Goal: Contribute content: Contribute content

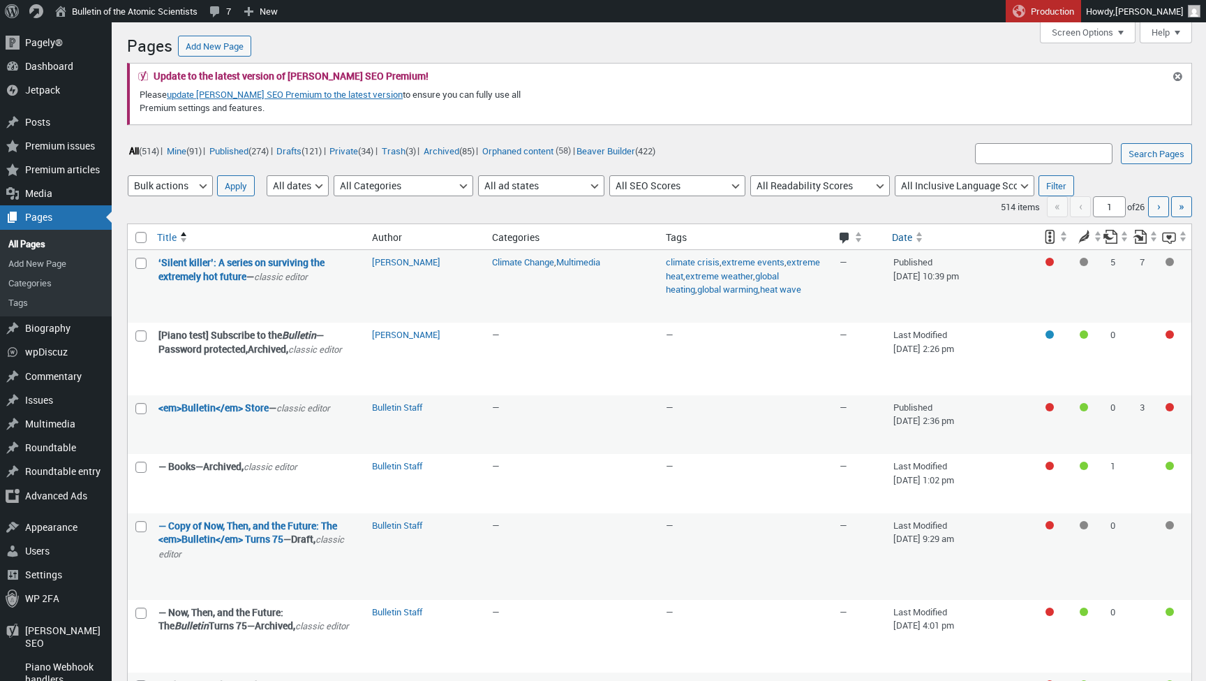
click at [897, 239] on span "Date" at bounding box center [902, 237] width 20 height 14
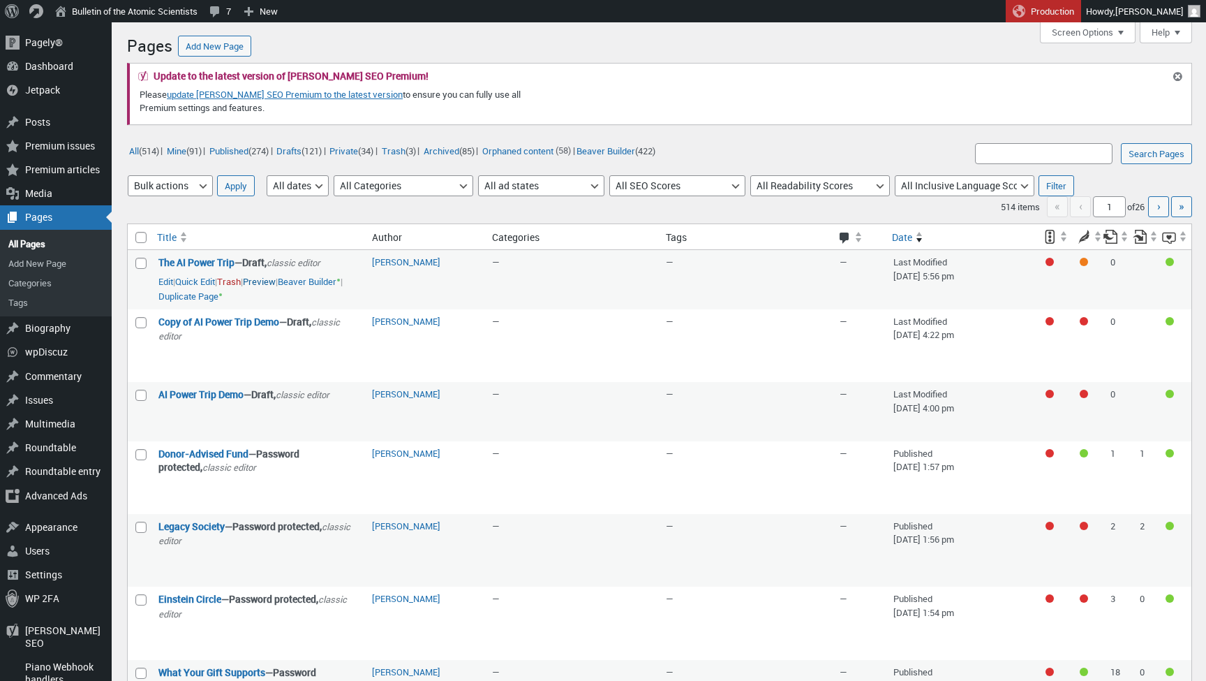
click at [276, 280] on link "Preview" at bounding box center [259, 282] width 33 height 14
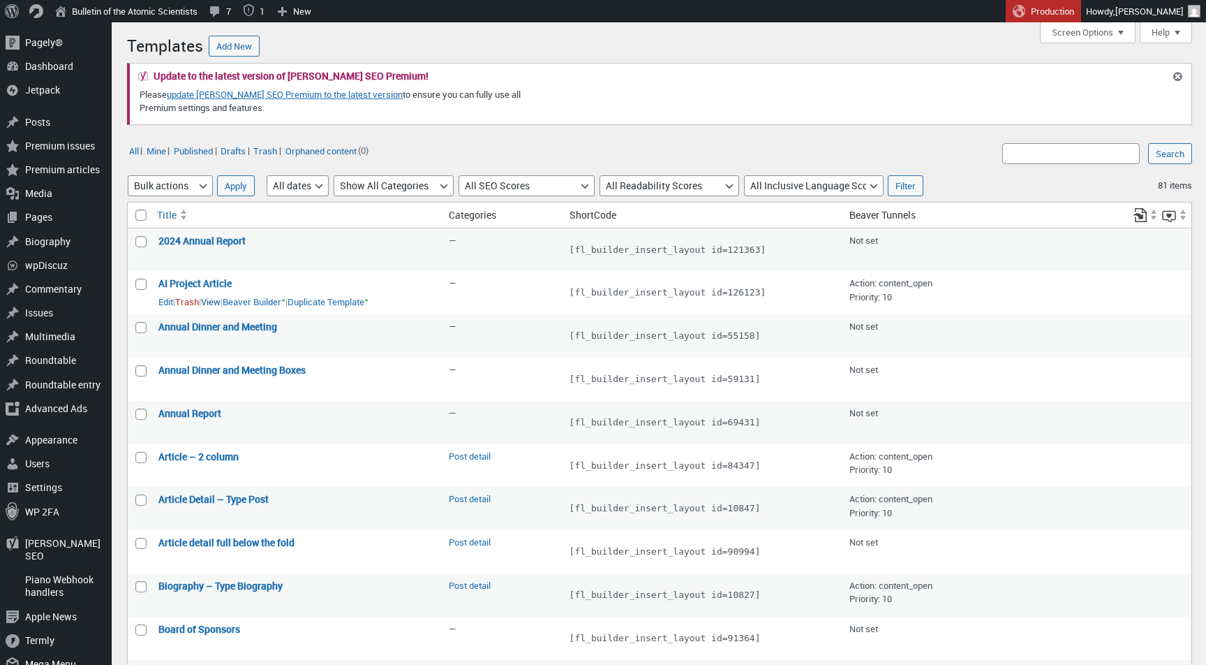
click at [221, 297] on link "View" at bounding box center [211, 302] width 20 height 14
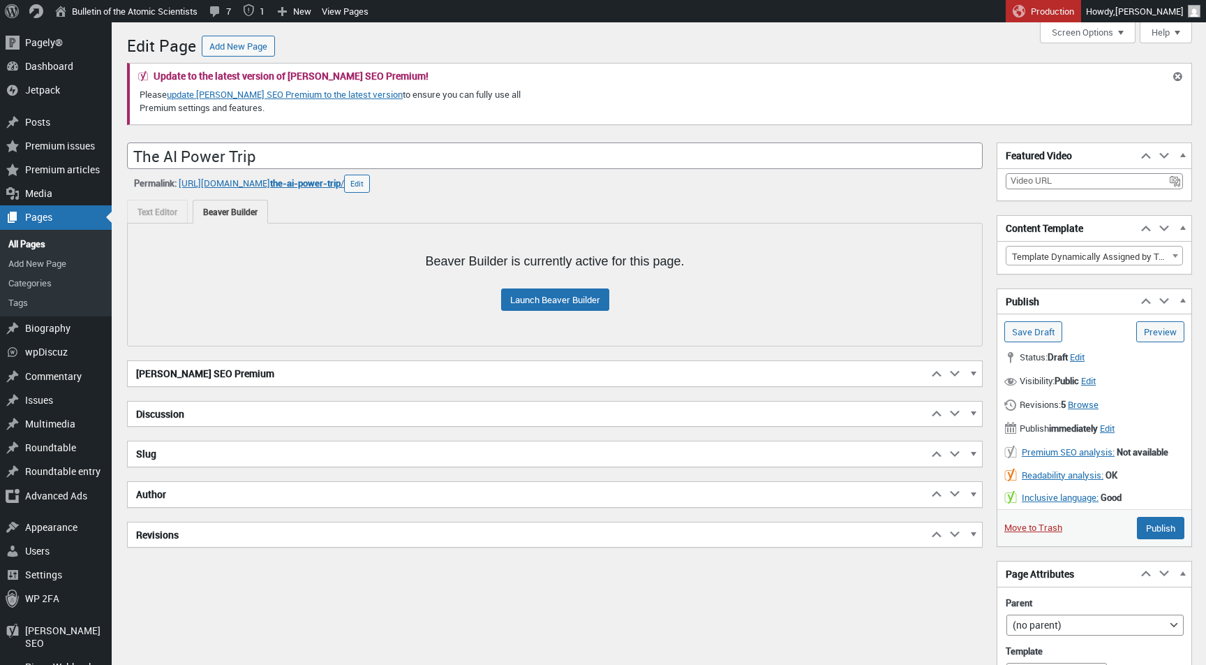
scroll to position [10, 0]
click at [305, 365] on h2 "[PERSON_NAME] SEO Premium" at bounding box center [528, 373] width 800 height 25
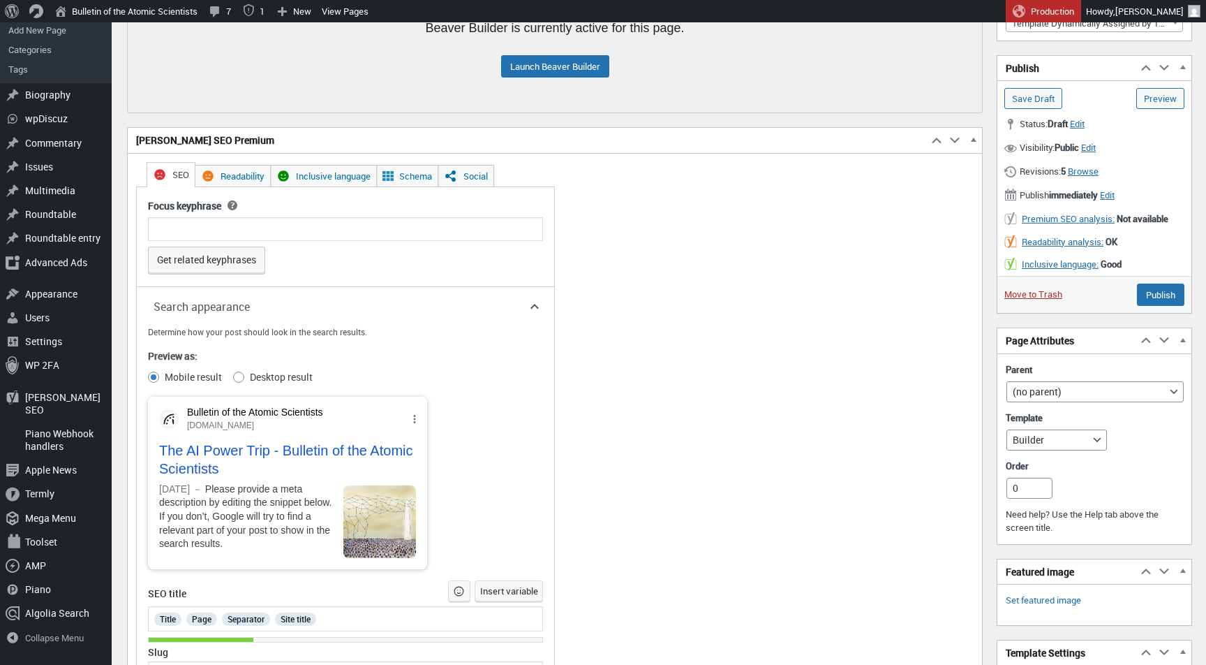
scroll to position [274, 0]
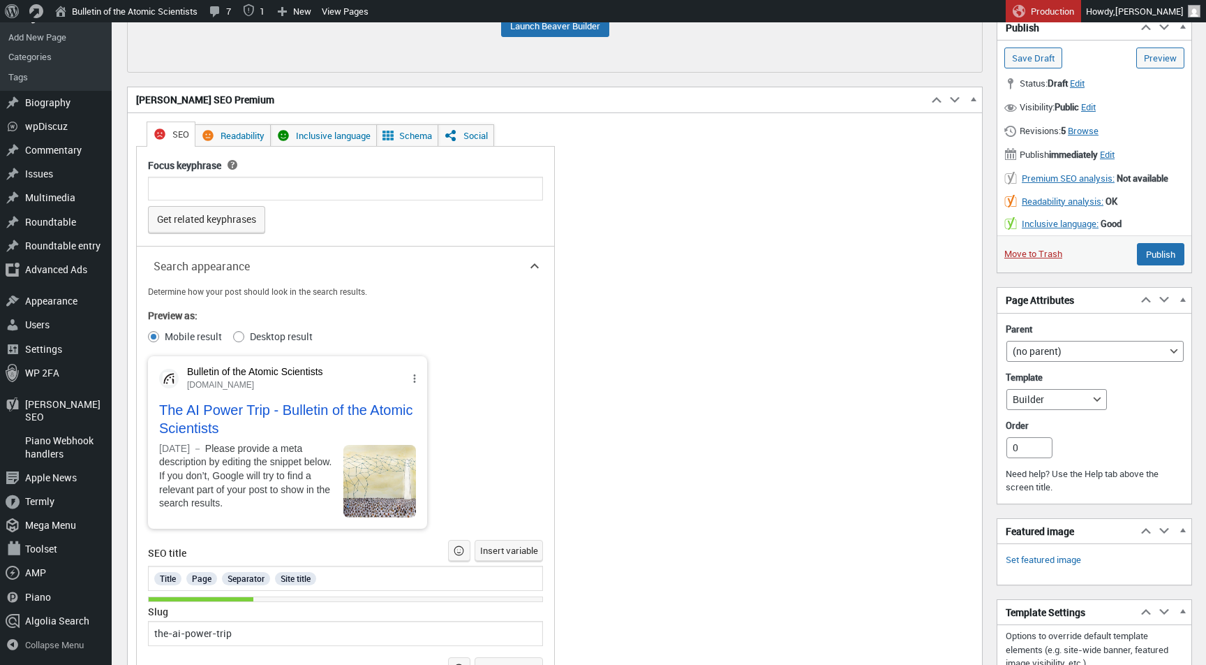
click at [244, 342] on div "Determine how your post should look in the search results. Preview as: Mobile r…" at bounding box center [345, 514] width 395 height 459
click at [241, 335] on input "Desktop result" at bounding box center [238, 336] width 11 height 11
radio input "true"
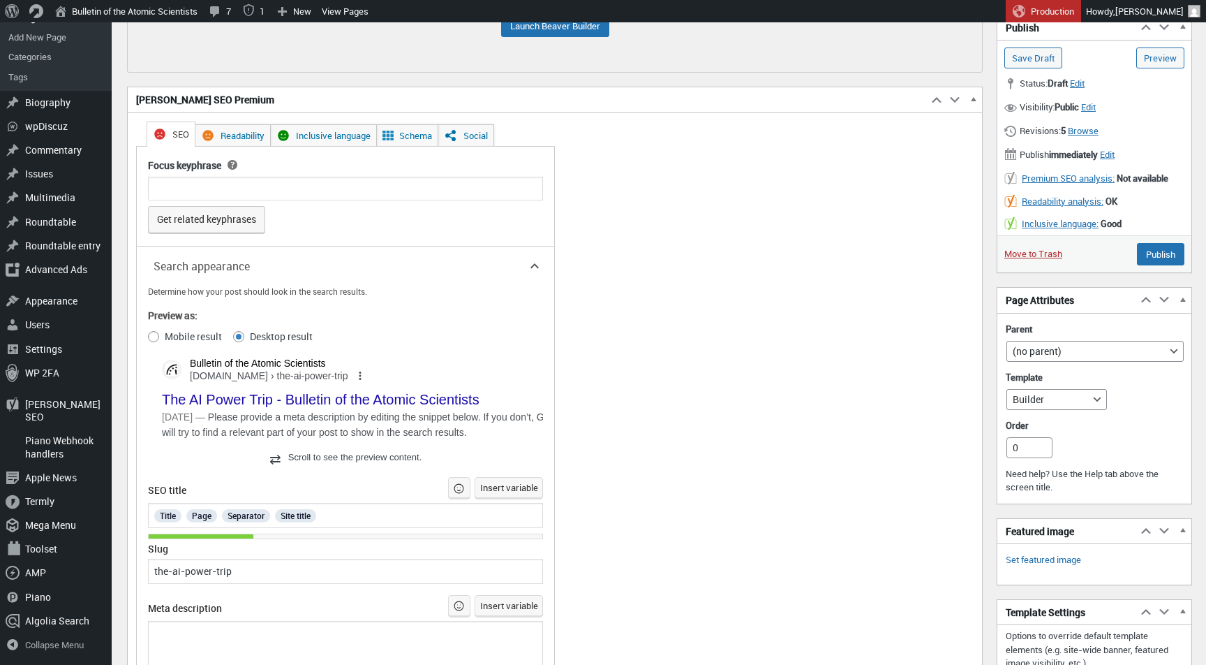
click at [161, 333] on fieldset "Preview as: Mobile result Desktop result" at bounding box center [345, 327] width 395 height 36
click at [158, 334] on input "Mobile result" at bounding box center [153, 336] width 11 height 11
radio input "true"
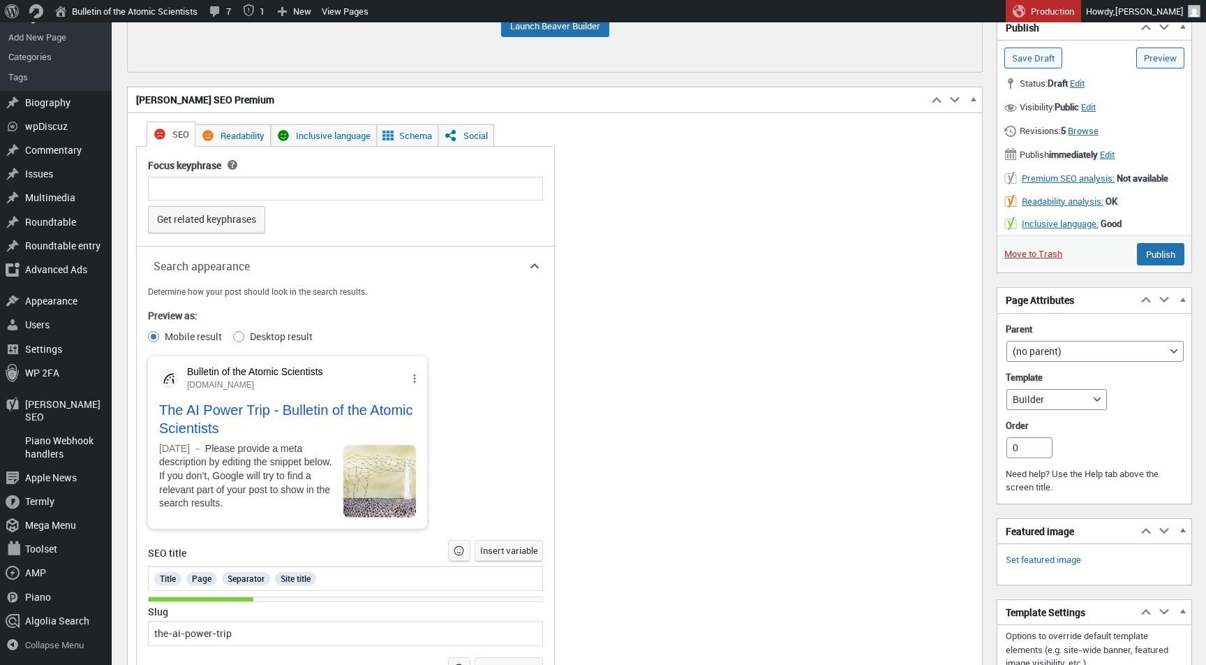
click at [250, 138] on span "Readability" at bounding box center [243, 135] width 44 height 13
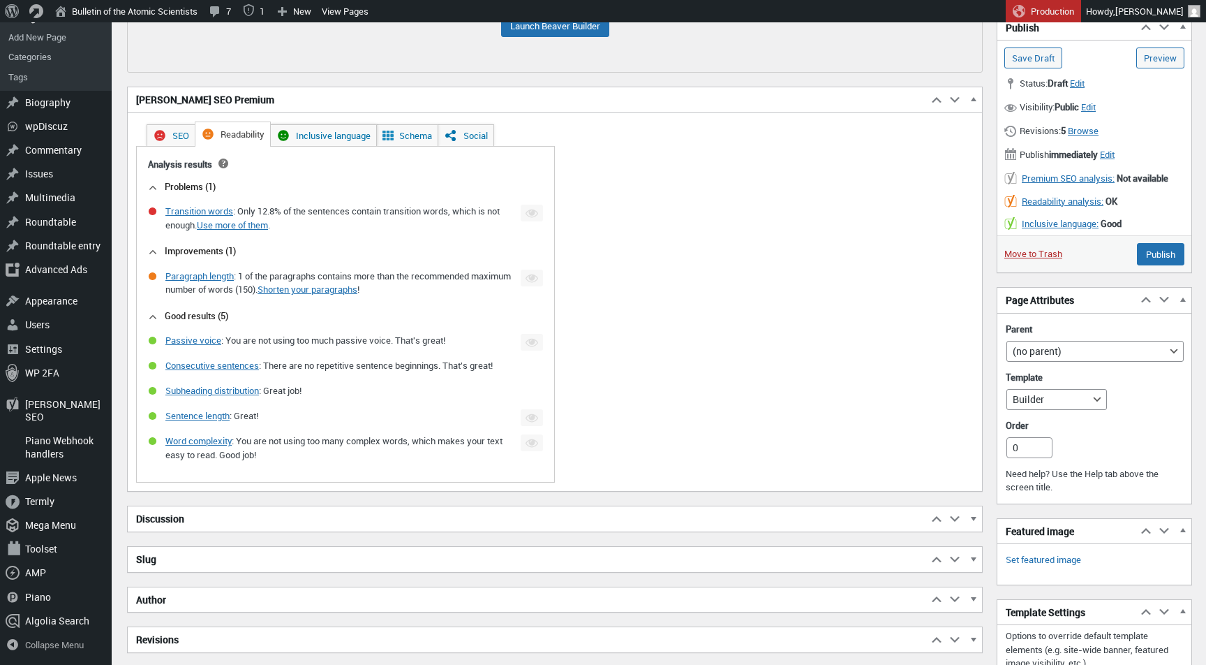
click at [304, 135] on span "Inclusive language" at bounding box center [333, 135] width 75 height 13
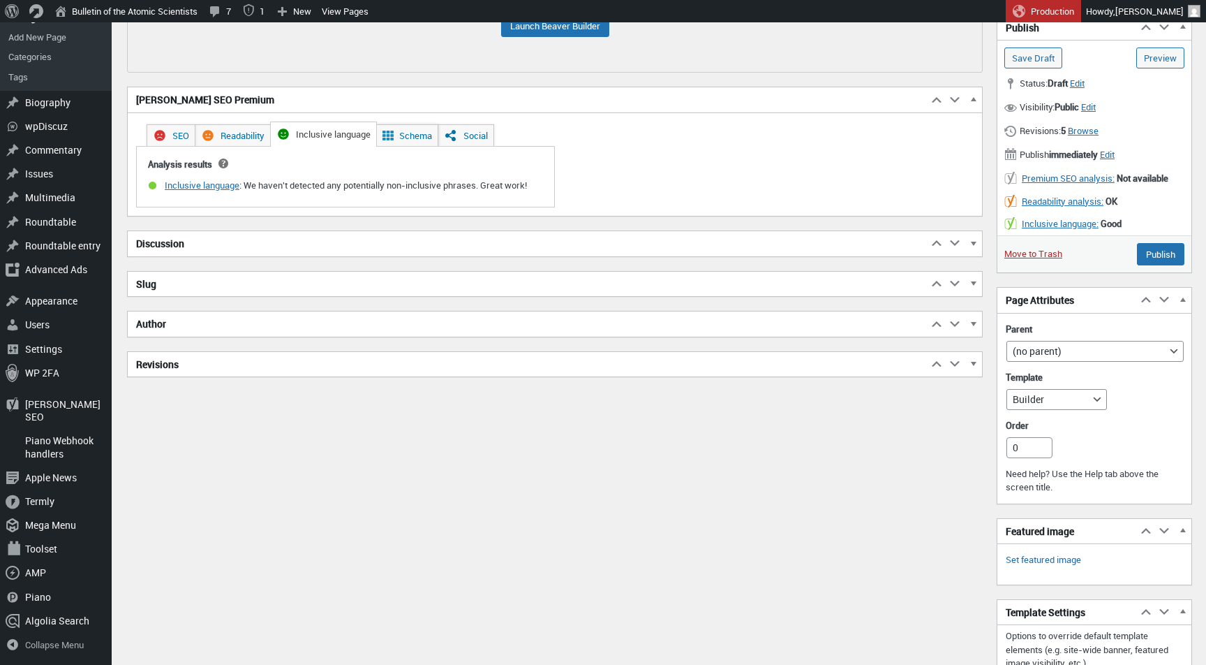
click at [409, 129] on link "Schema" at bounding box center [407, 135] width 62 height 22
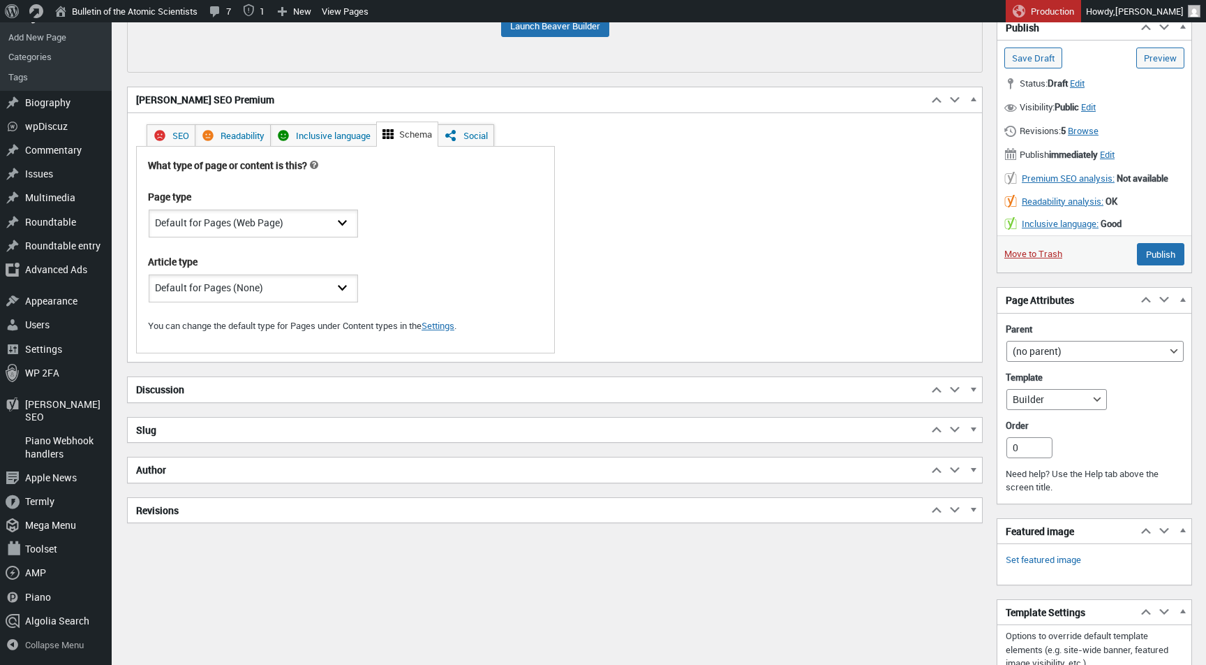
click at [458, 134] on span "Yoast SEO Premium" at bounding box center [451, 135] width 14 height 14
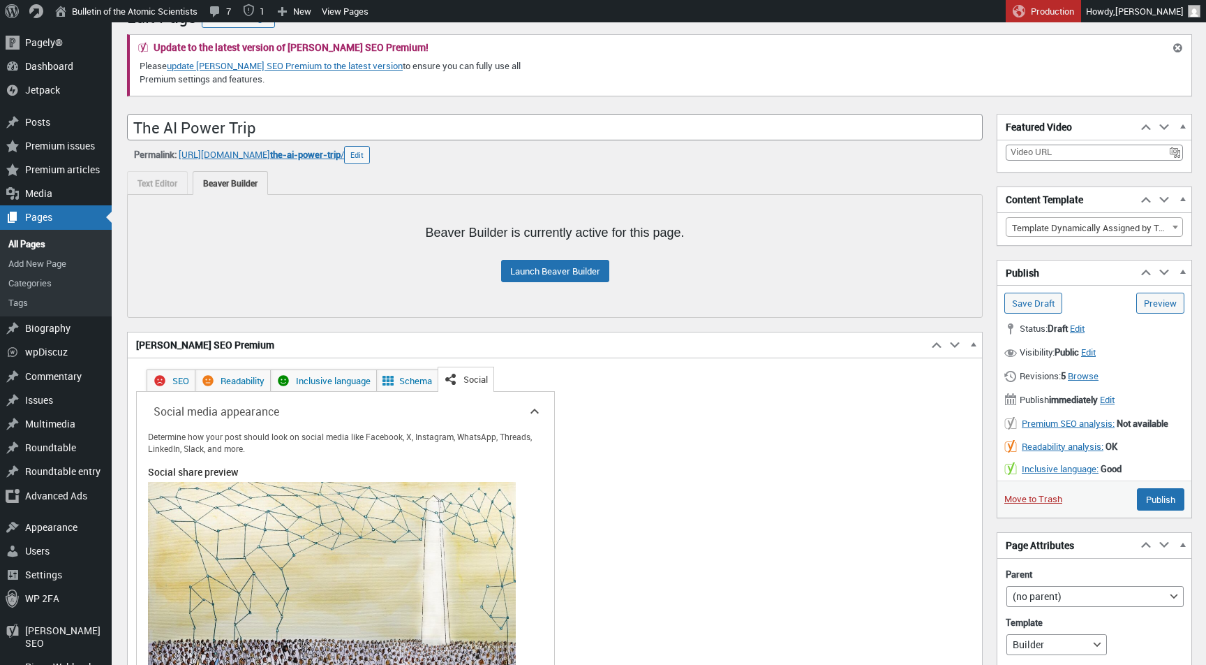
scroll to position [27, 0]
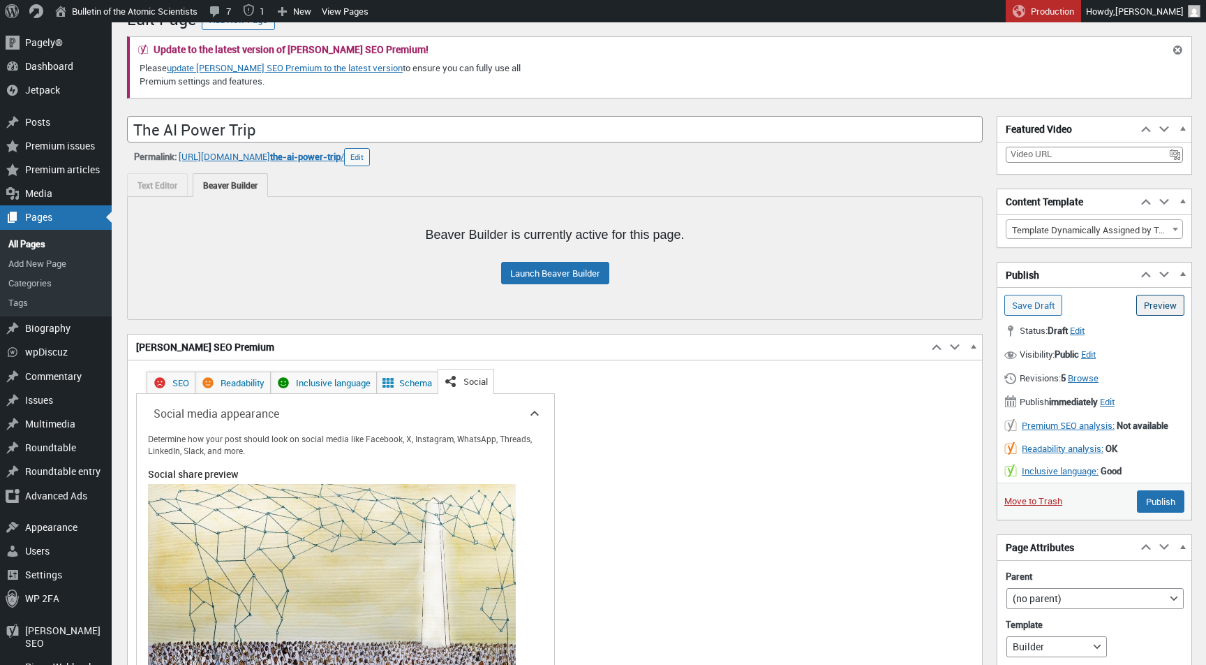
click at [1155, 305] on link "Preview (opens in a new tab)" at bounding box center [1160, 305] width 48 height 21
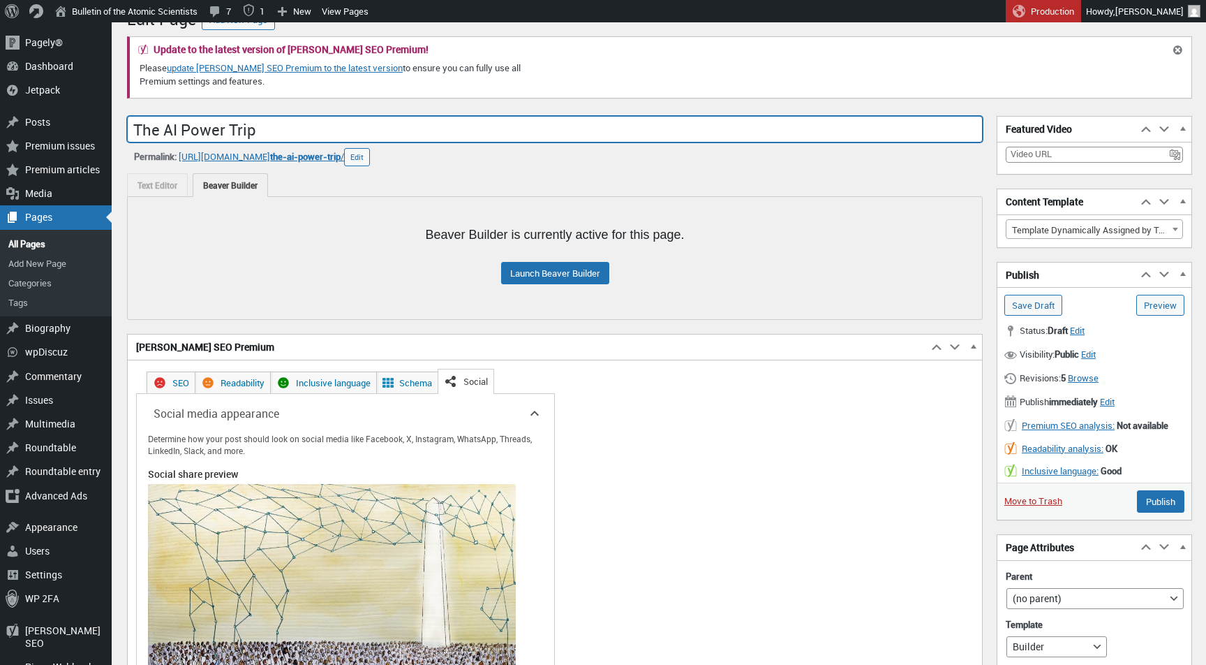
click at [339, 134] on input "The AI Power Trip" at bounding box center [555, 129] width 856 height 27
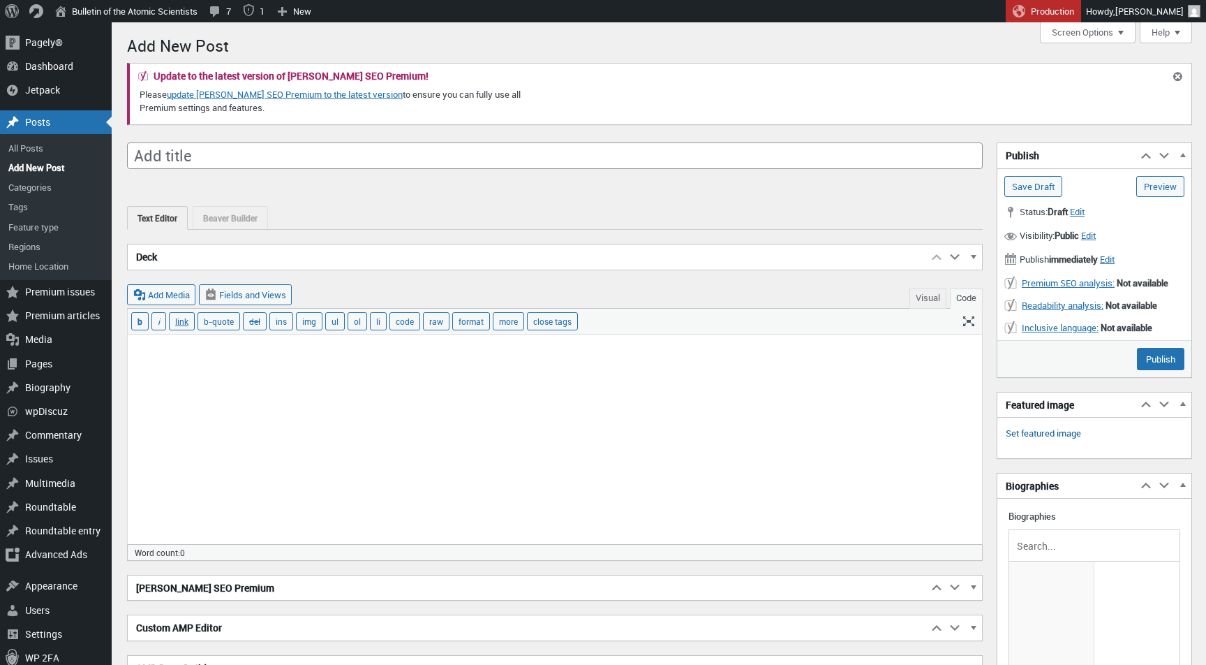
scroll to position [10, 0]
click at [1039, 435] on link "Set featured image" at bounding box center [1043, 433] width 75 height 14
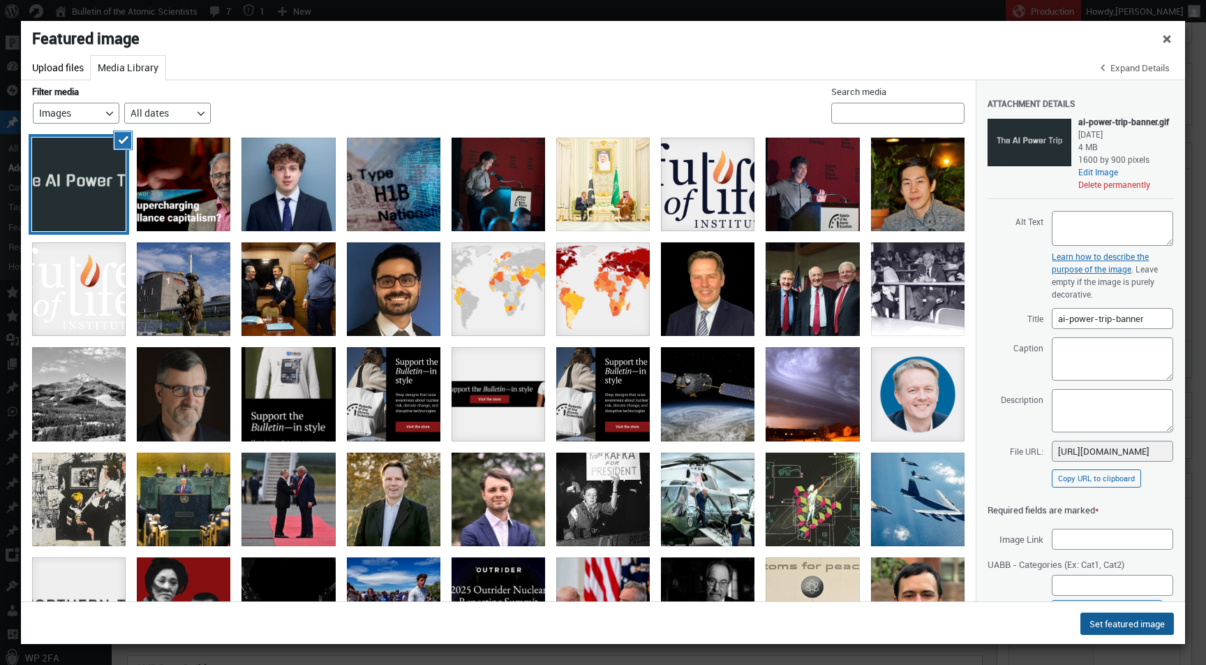
click at [1115, 627] on button "Set featured image" at bounding box center [1128, 623] width 94 height 22
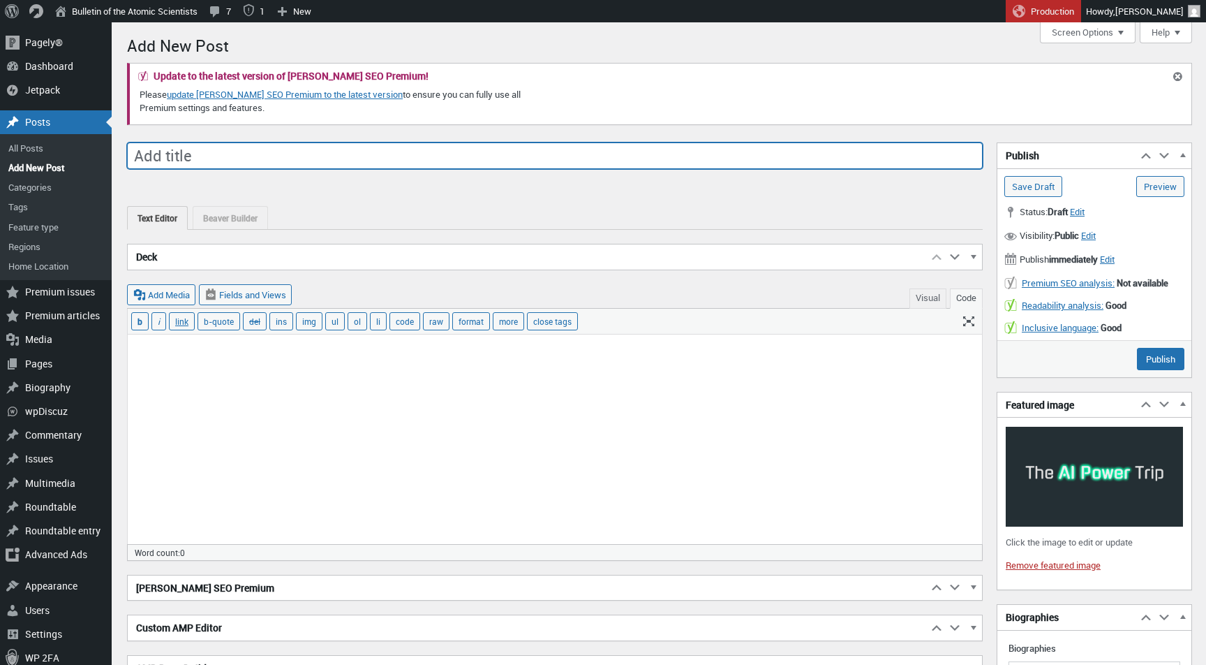
click at [630, 154] on input "Add title" at bounding box center [555, 155] width 856 height 27
type input "T"
click at [271, 156] on input "The AI Power Trip: A Bulletin special project" at bounding box center [555, 155] width 856 height 27
type input "The AI Power Trip: A <em>Bulletin</em> special project"
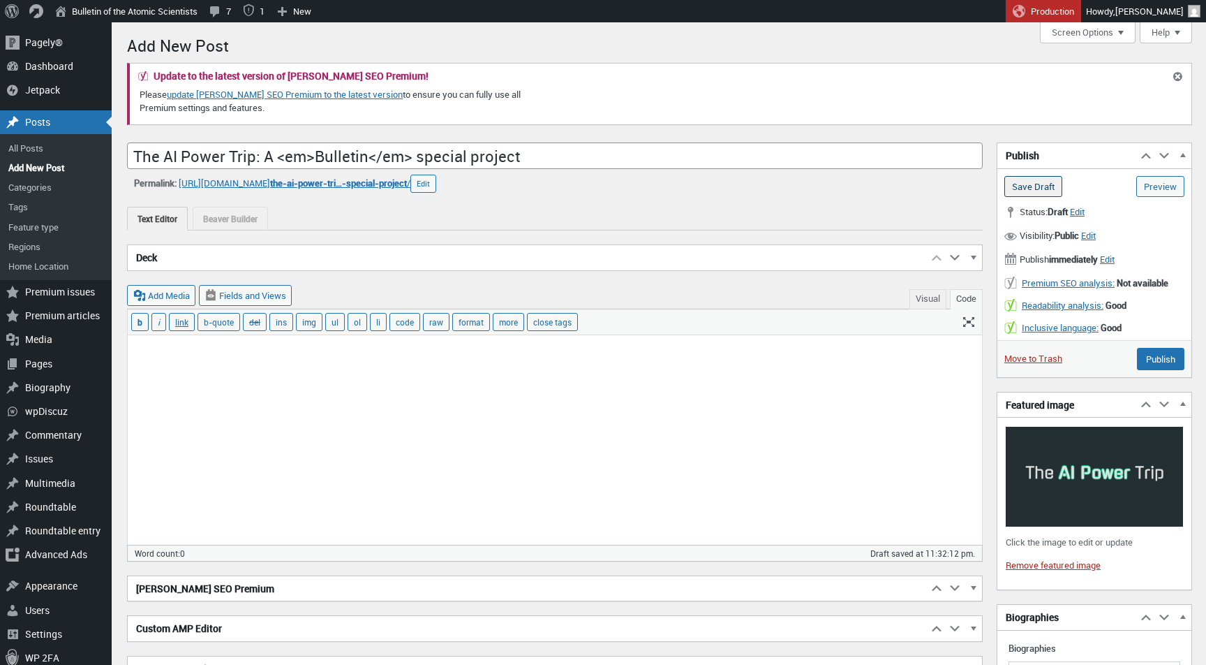
click at [1045, 188] on input "Save Draft" at bounding box center [1033, 186] width 58 height 21
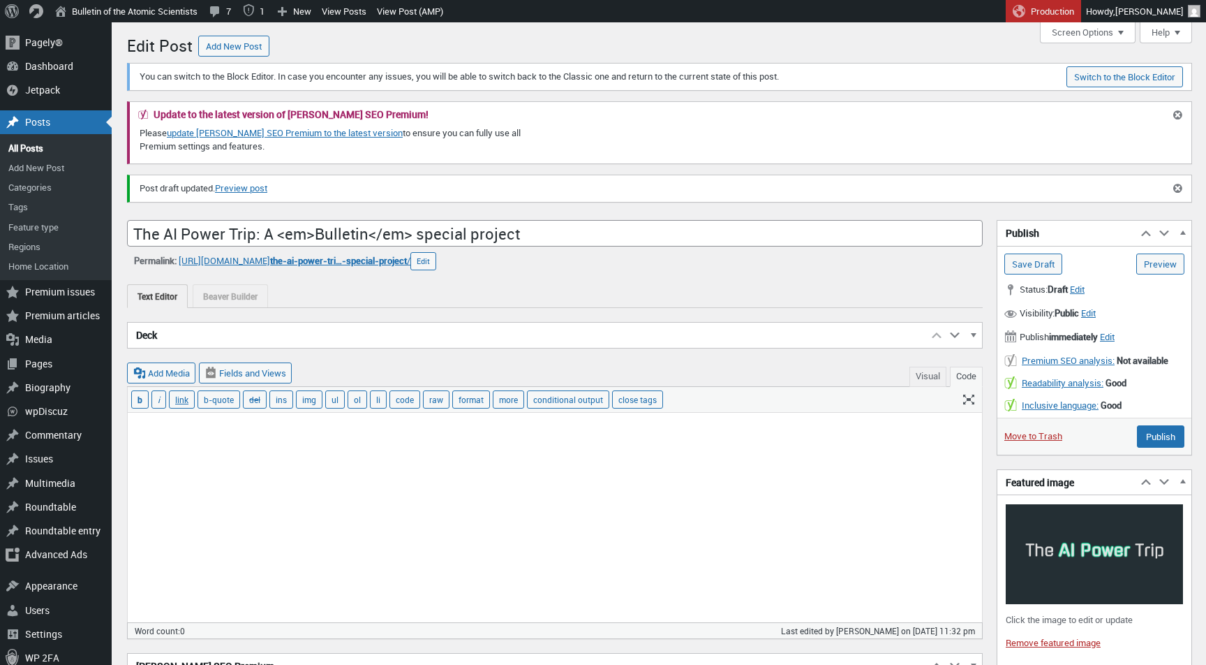
scroll to position [10, 0]
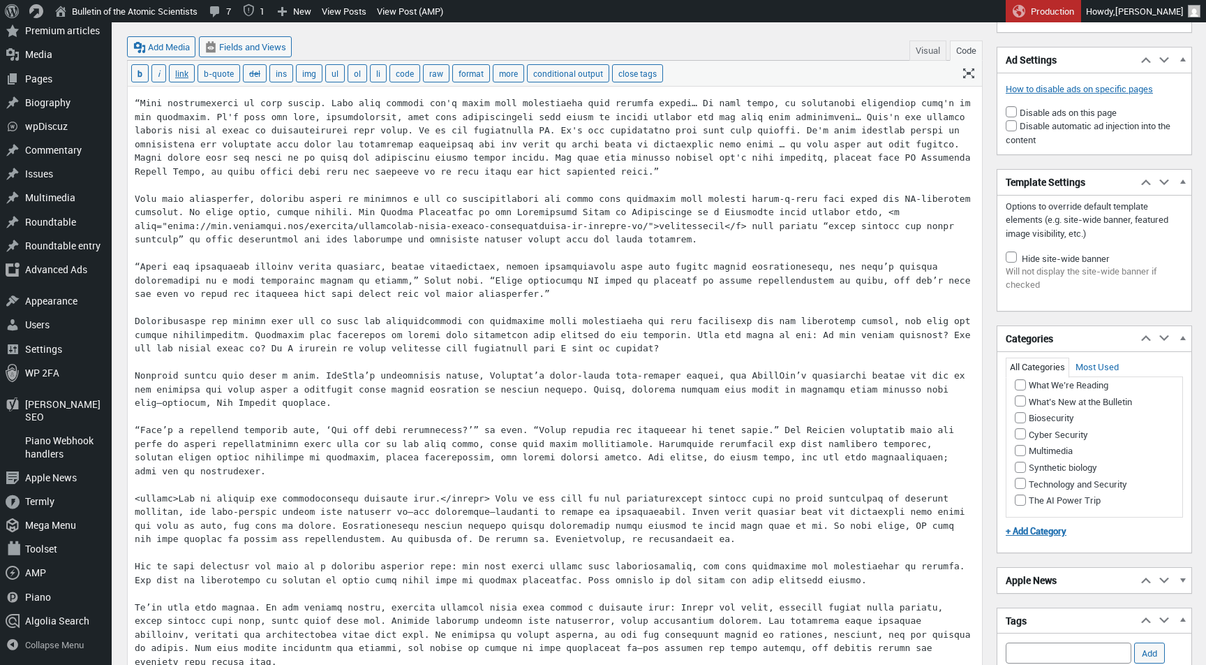
scroll to position [1212, 0]
click at [1023, 505] on input "The AI Power Trip" at bounding box center [1020, 499] width 11 height 11
checkbox input "true"
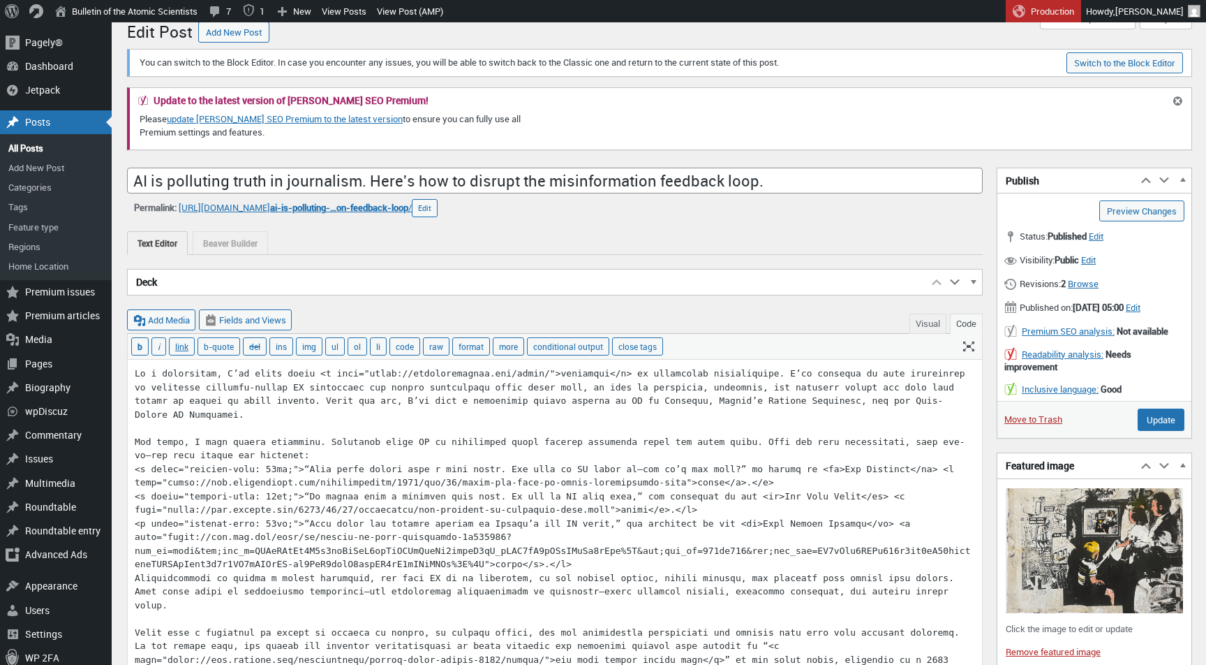
scroll to position [1, 0]
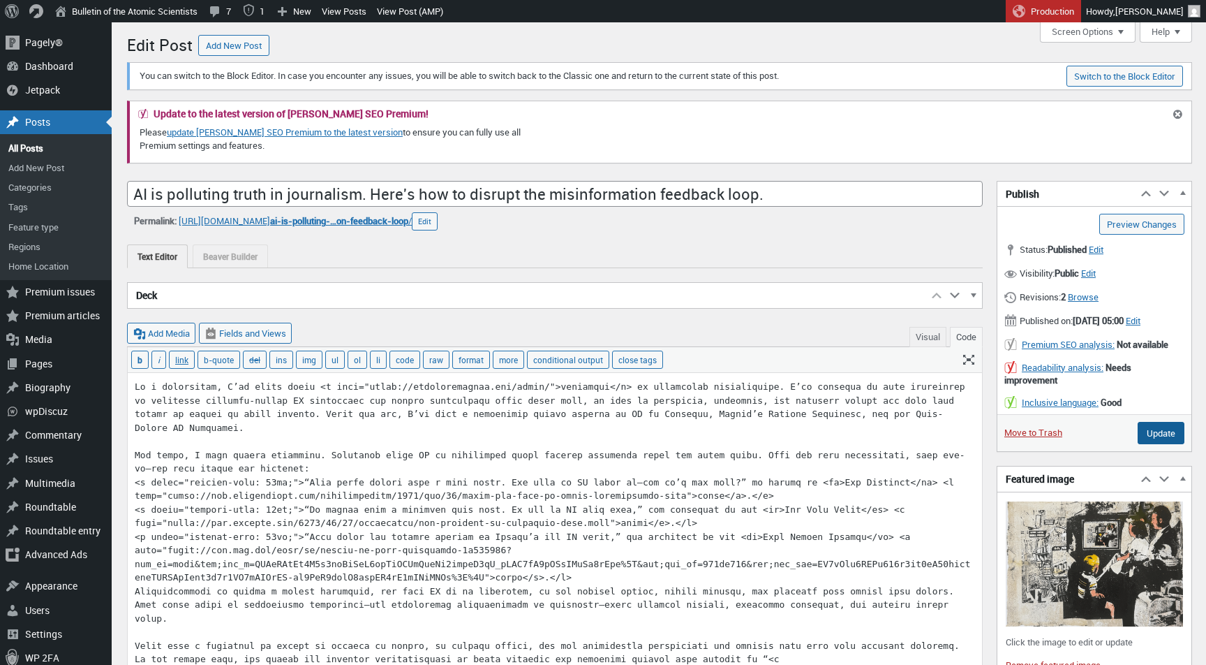
click at [1160, 444] on input "Update" at bounding box center [1161, 433] width 47 height 22
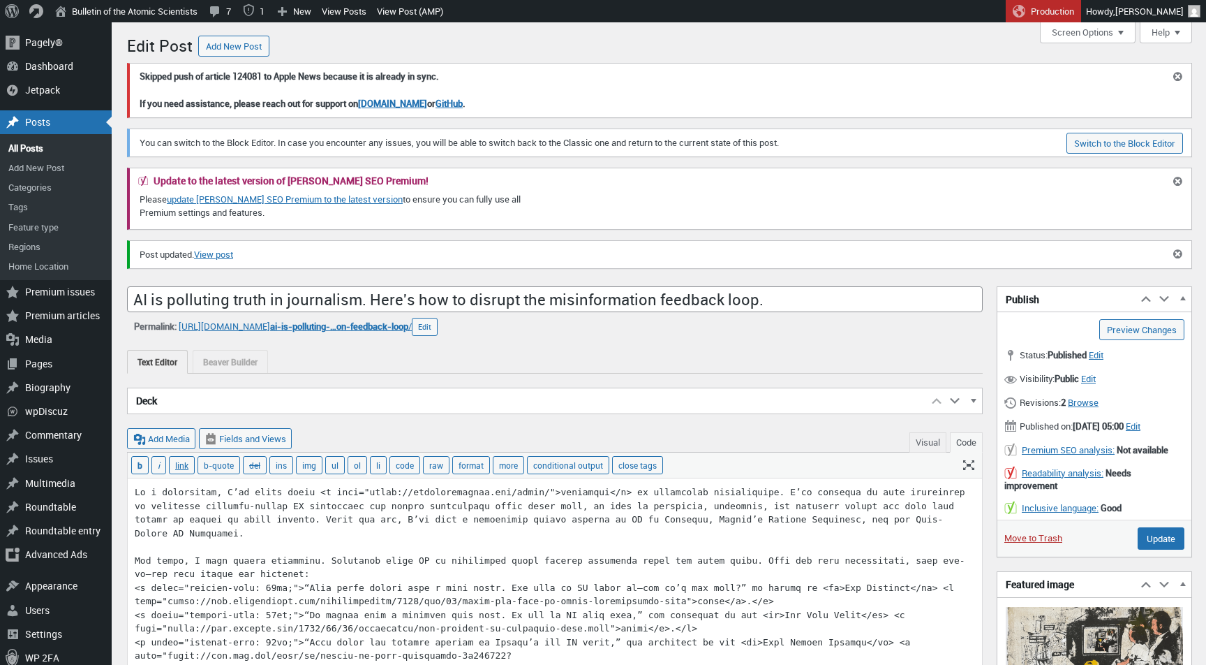
scroll to position [10, 0]
click at [232, 253] on link "View post" at bounding box center [213, 255] width 39 height 14
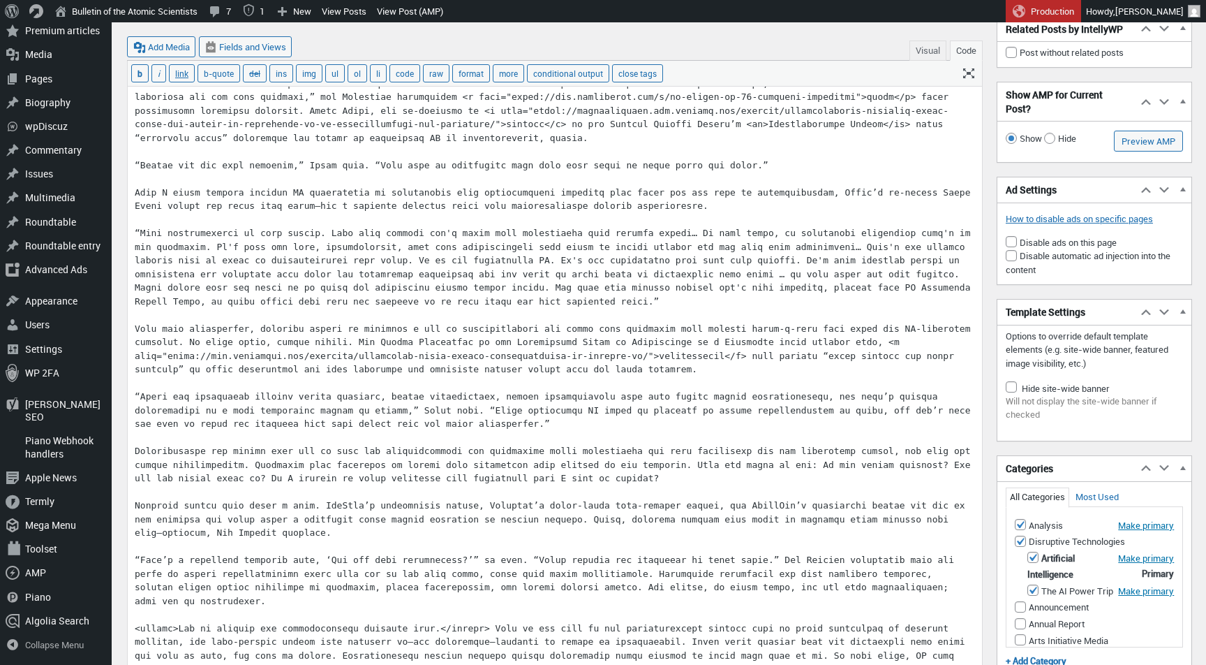
scroll to position [2020, 0]
